Goal: Check status

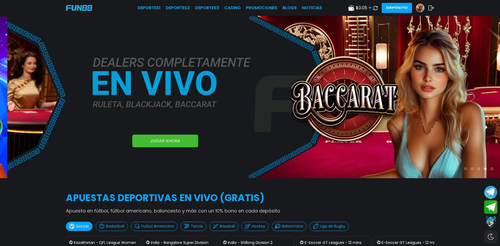
click at [419, 10] on img at bounding box center [420, 8] width 8 height 8
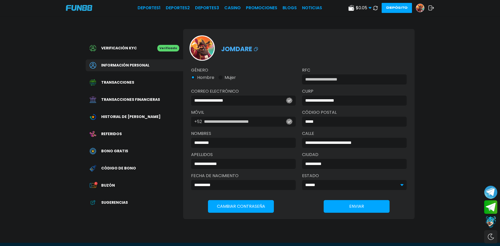
click at [121, 102] on span "Transacciones financieras" at bounding box center [130, 100] width 59 height 6
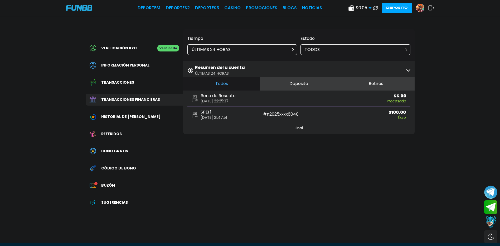
drag, startPoint x: 219, startPoint y: 121, endPoint x: 240, endPoint y: 123, distance: 21.2
click at [240, 123] on div "SPEI 1 [DATE] 21:47:51 # n2025xxxx6040 $ 100.00 Éxito" at bounding box center [298, 115] width 223 height 16
click at [336, 119] on p "Éxito" at bounding box center [369, 117] width 71 height 4
click at [247, 49] on div "ÚLTIMAS 24 HORAS" at bounding box center [242, 49] width 110 height 11
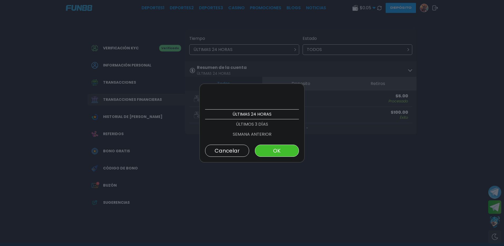
click at [248, 125] on p "ÚLTIMOS 3 DÍAS" at bounding box center [252, 124] width 94 height 10
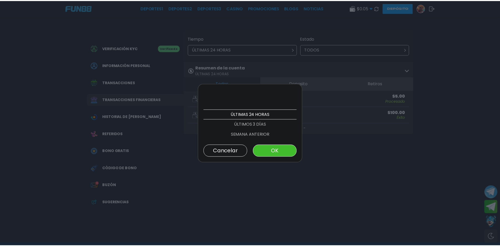
scroll to position [10, 0]
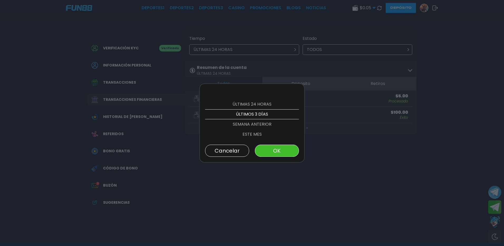
click at [273, 148] on button "OK" at bounding box center [277, 150] width 44 height 12
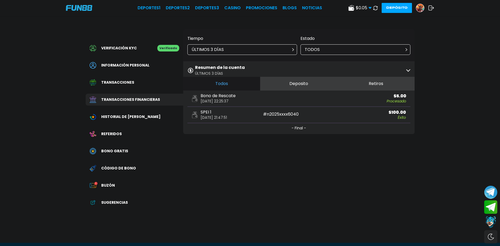
click at [397, 10] on button "Depósito" at bounding box center [396, 8] width 30 height 10
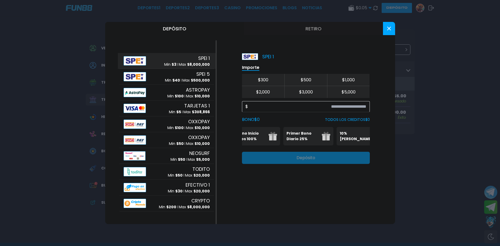
scroll to position [0, 0]
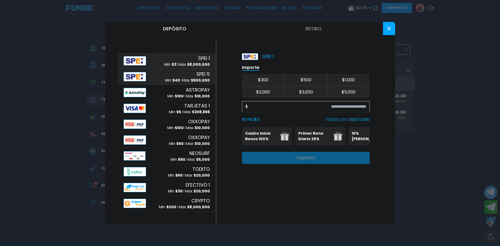
click at [174, 79] on span "$ 40" at bounding box center [176, 79] width 8 height 5
click at [393, 29] on button at bounding box center [389, 28] width 12 height 13
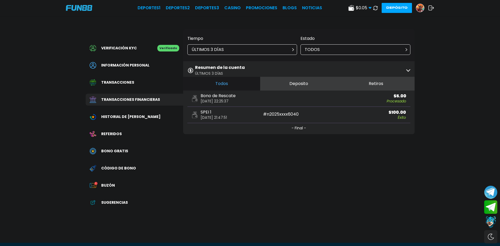
click at [431, 9] on icon at bounding box center [431, 7] width 6 height 5
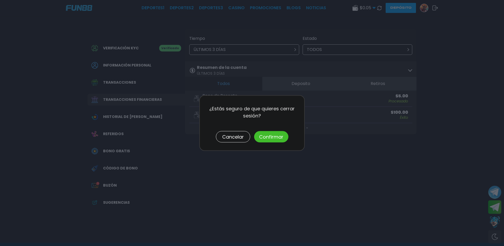
click at [272, 138] on button "Confirmar" at bounding box center [271, 136] width 34 height 11
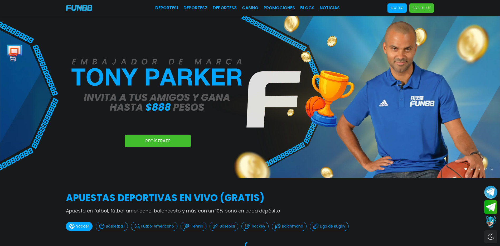
click at [391, 9] on p "Acceso" at bounding box center [396, 8] width 13 height 5
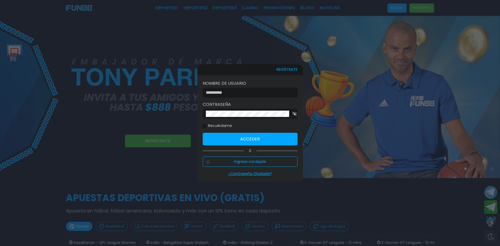
click at [251, 87] on div at bounding box center [250, 92] width 95 height 10
click at [251, 91] on input "*******" at bounding box center [250, 92] width 85 height 6
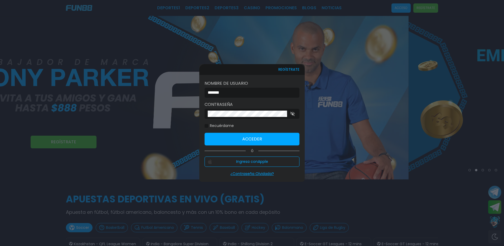
type input "**********"
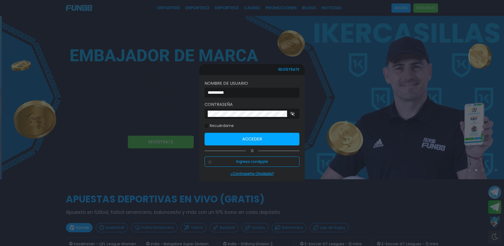
click at [238, 138] on button "Acceder" at bounding box center [251, 139] width 95 height 13
